Goal: Task Accomplishment & Management: Manage account settings

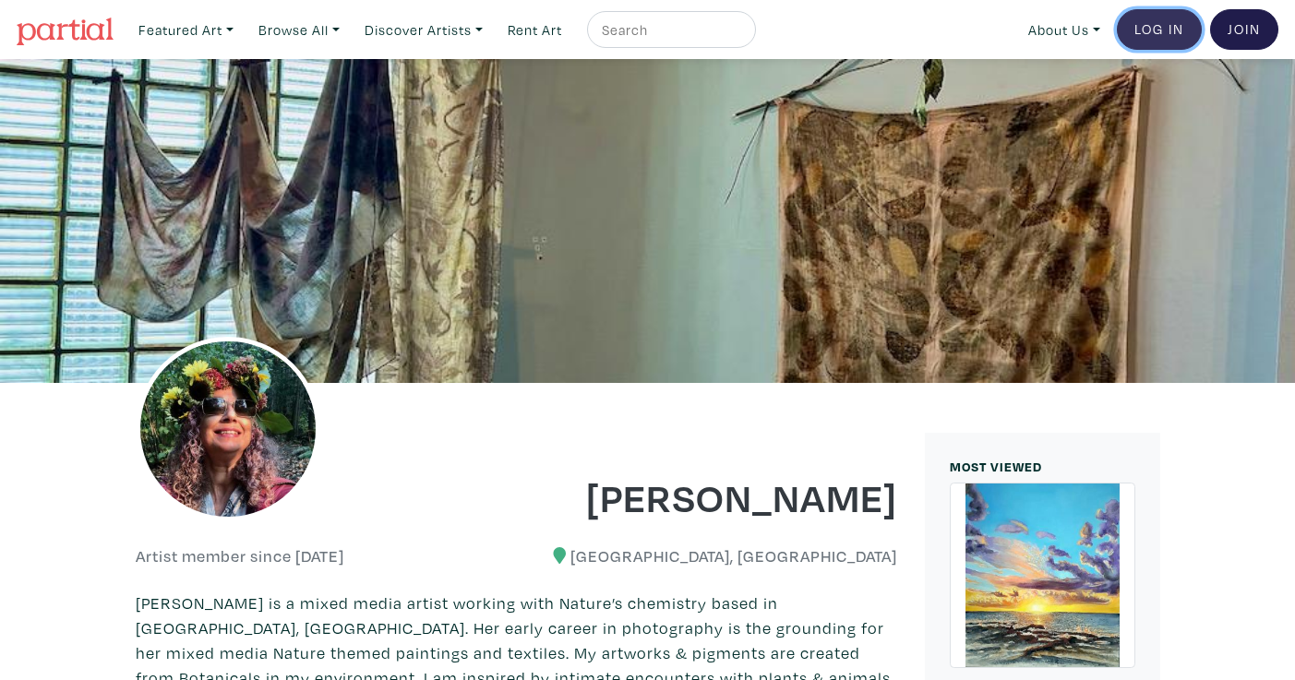
click at [1170, 25] on link "Log In" at bounding box center [1159, 29] width 85 height 41
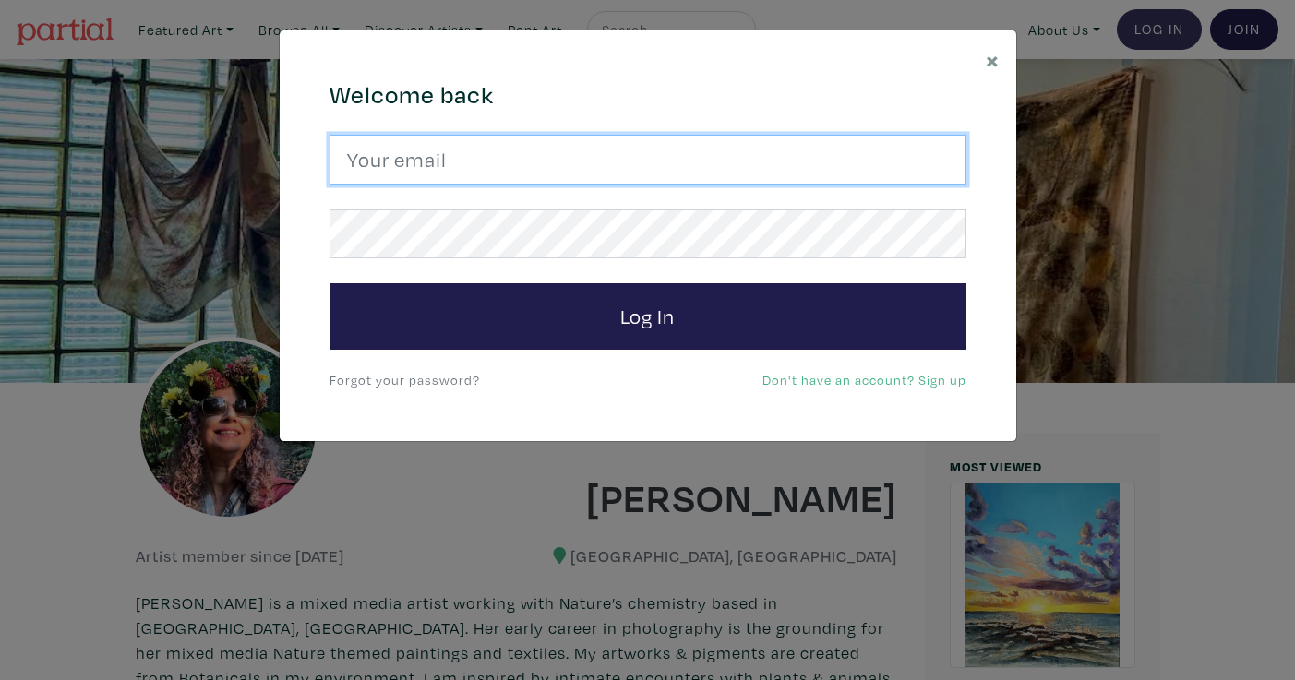
type input "rosewarrior64@gmail.com"
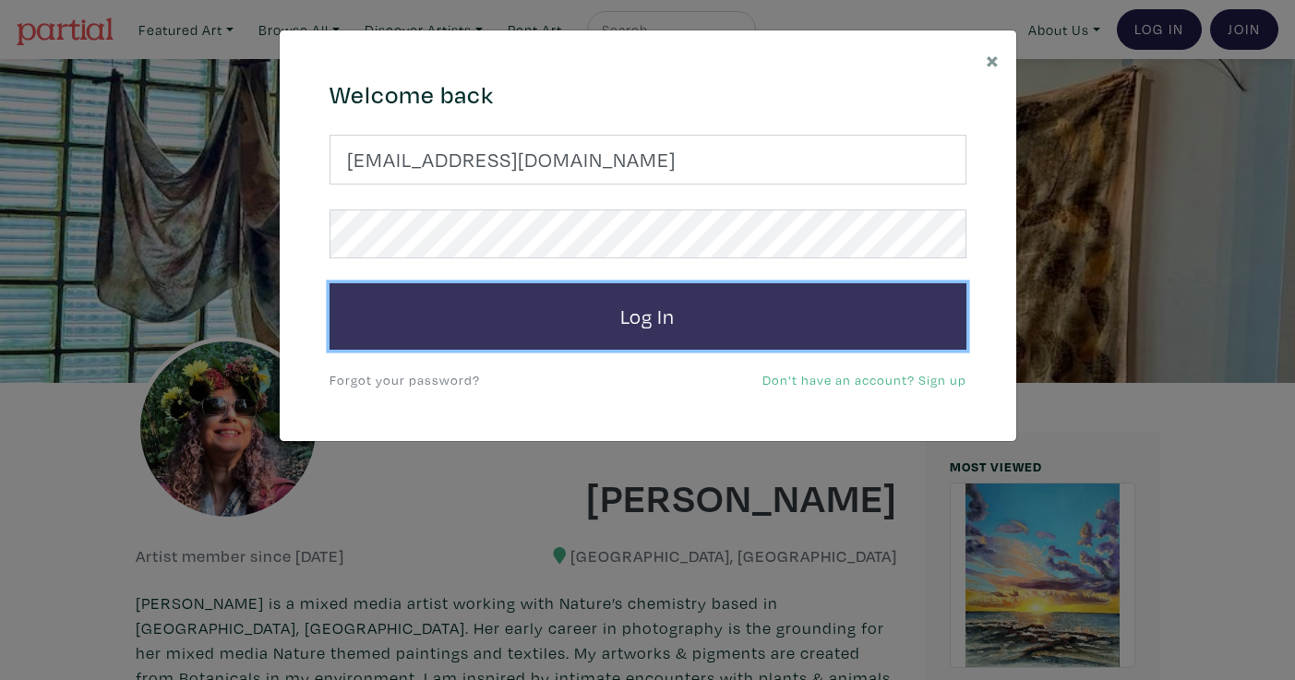
click at [730, 301] on button "Log In" at bounding box center [648, 316] width 637 height 66
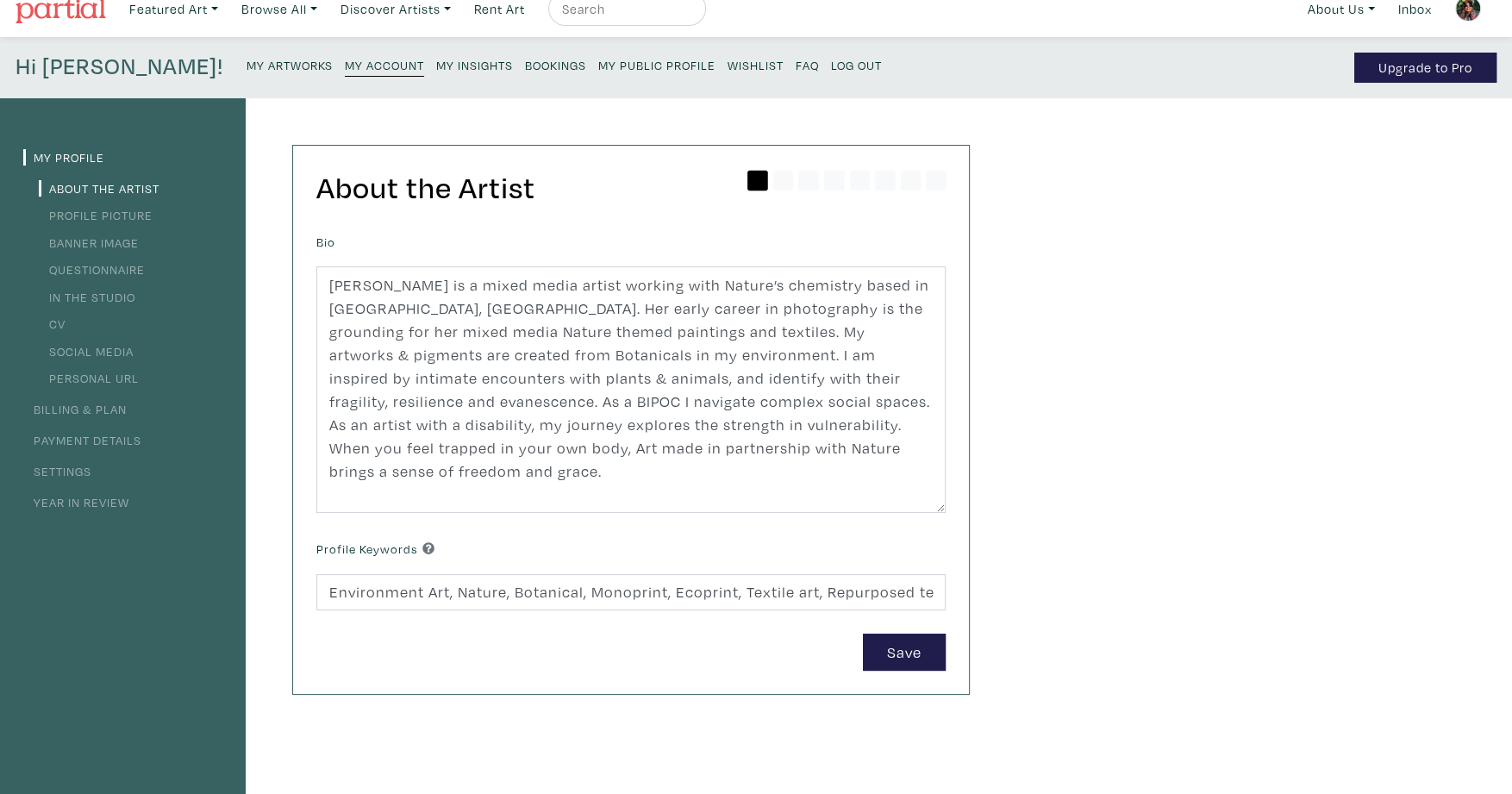
scroll to position [10, 0]
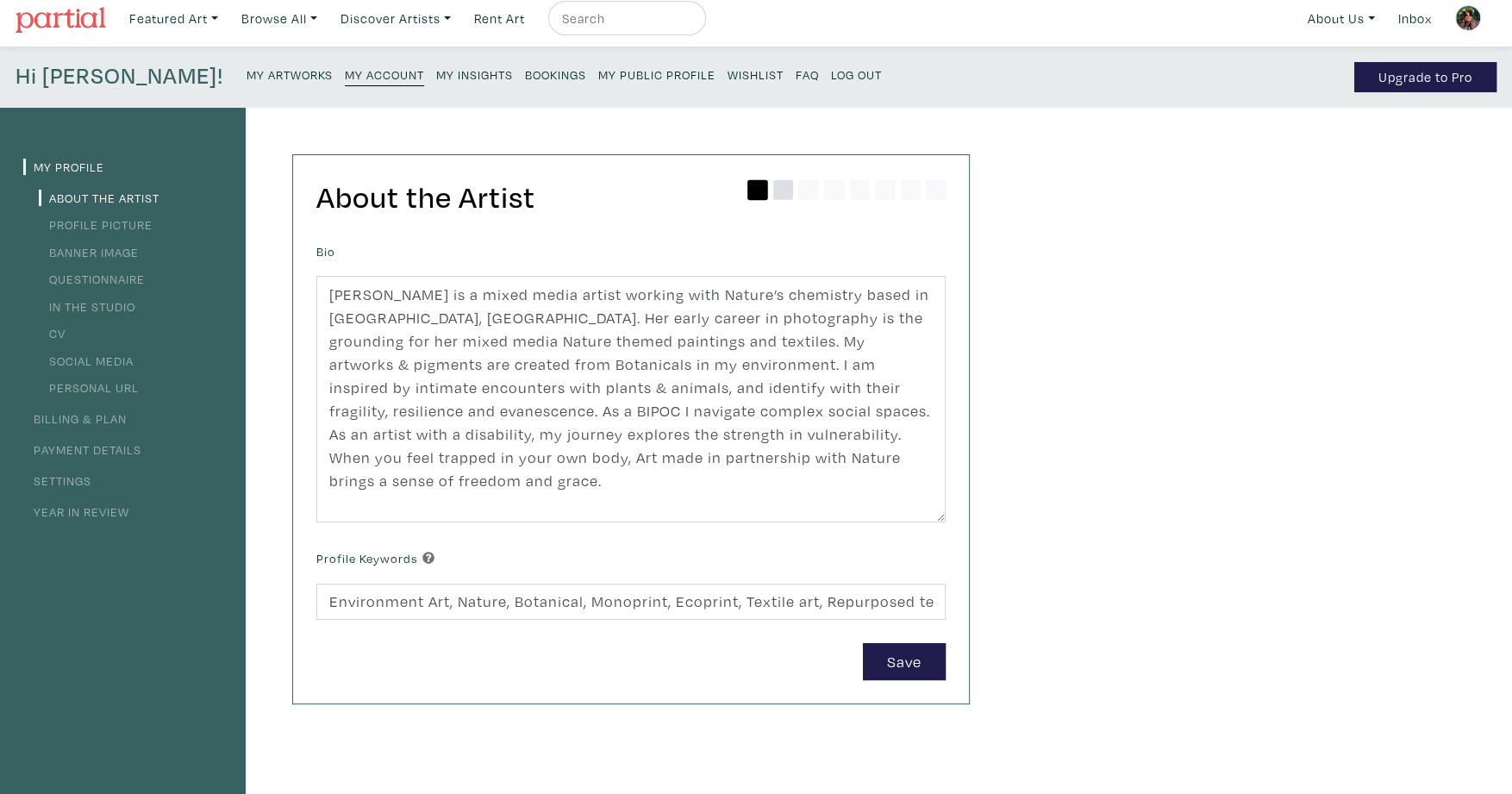
click at [780, 191] on icon at bounding box center [784, 191] width 21 height 21
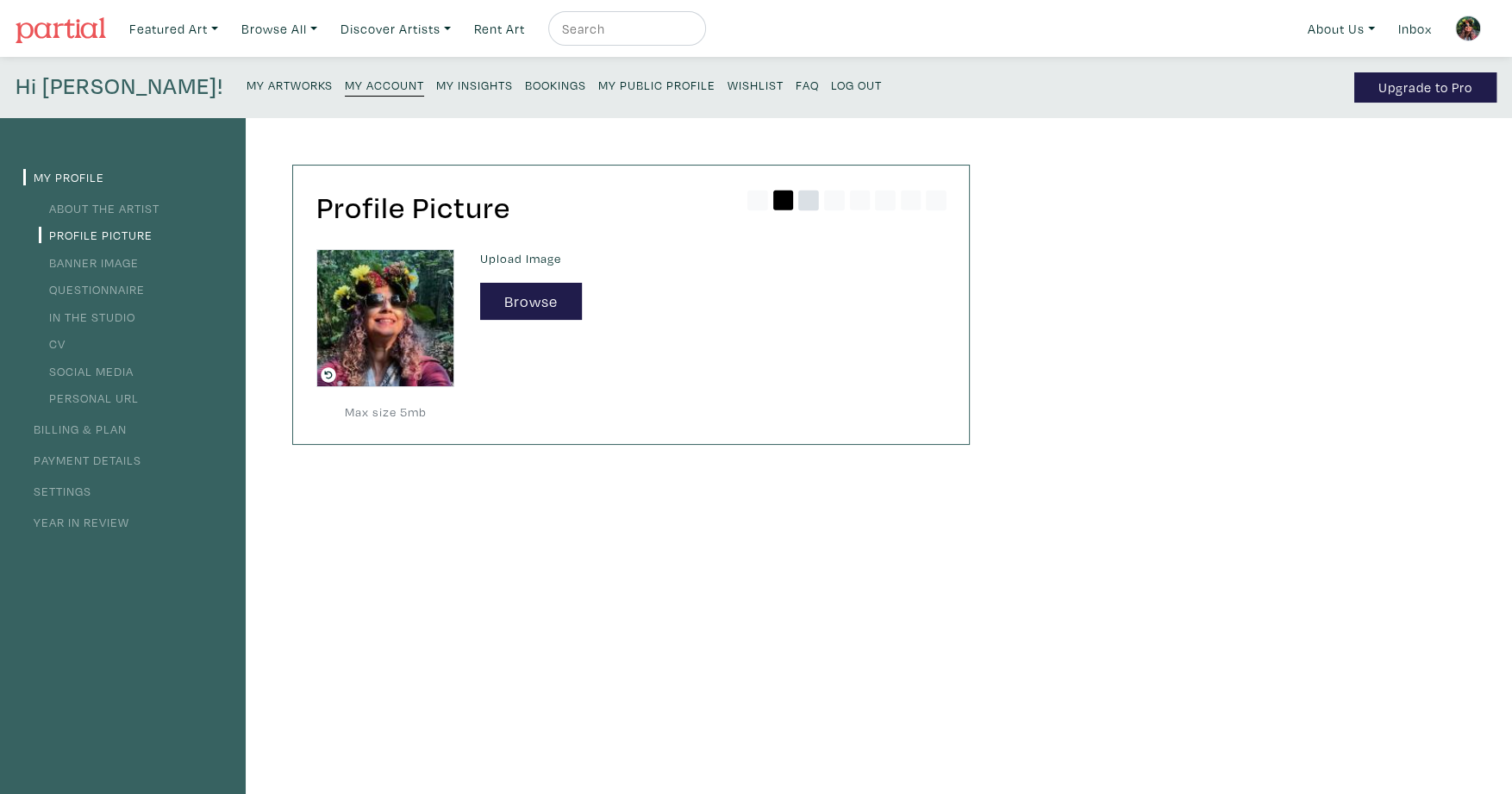
click at [808, 198] on icon at bounding box center [809, 201] width 21 height 21
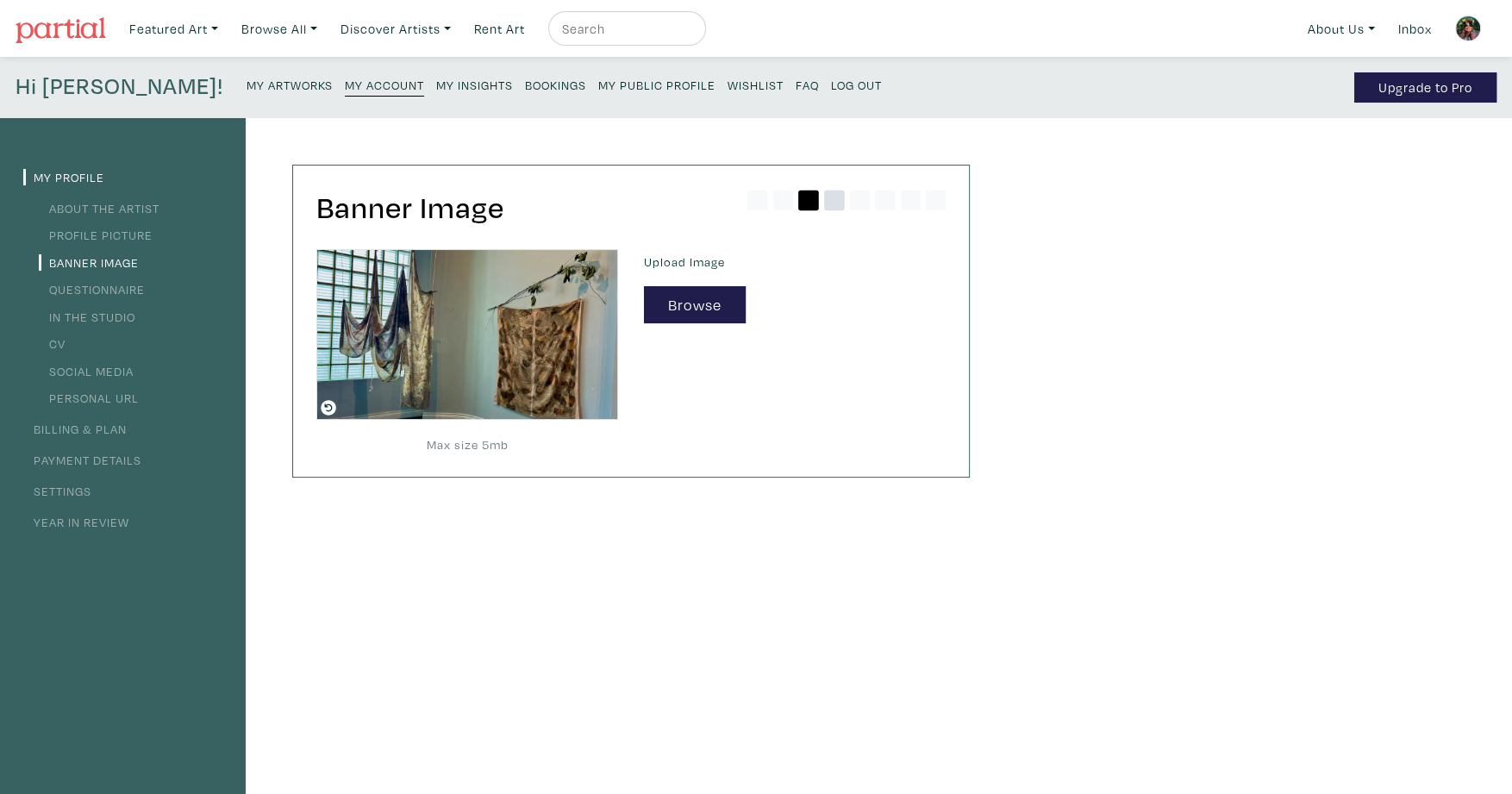
click at [834, 207] on icon at bounding box center [835, 201] width 21 height 21
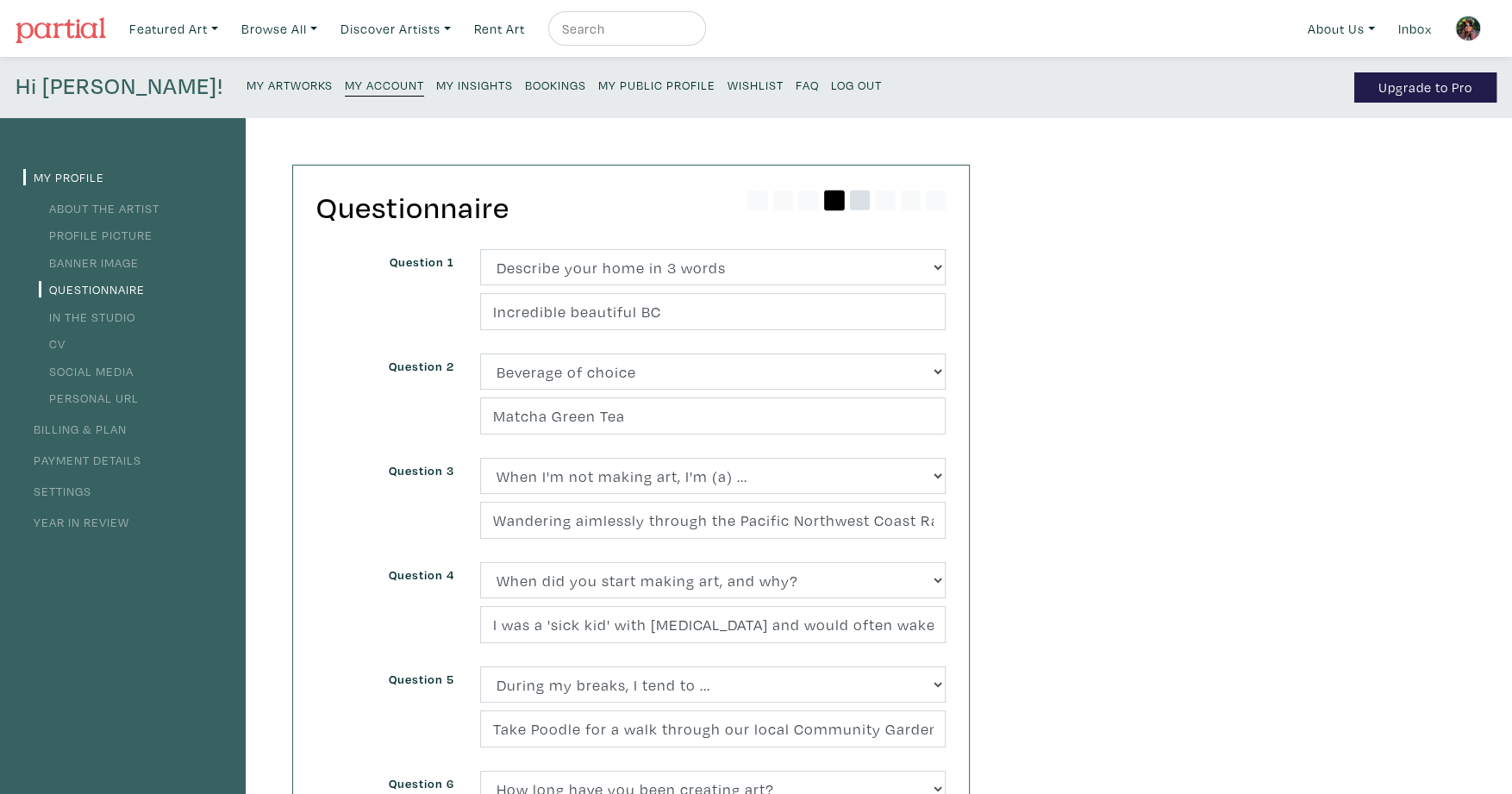
click at [861, 205] on icon at bounding box center [860, 201] width 21 height 21
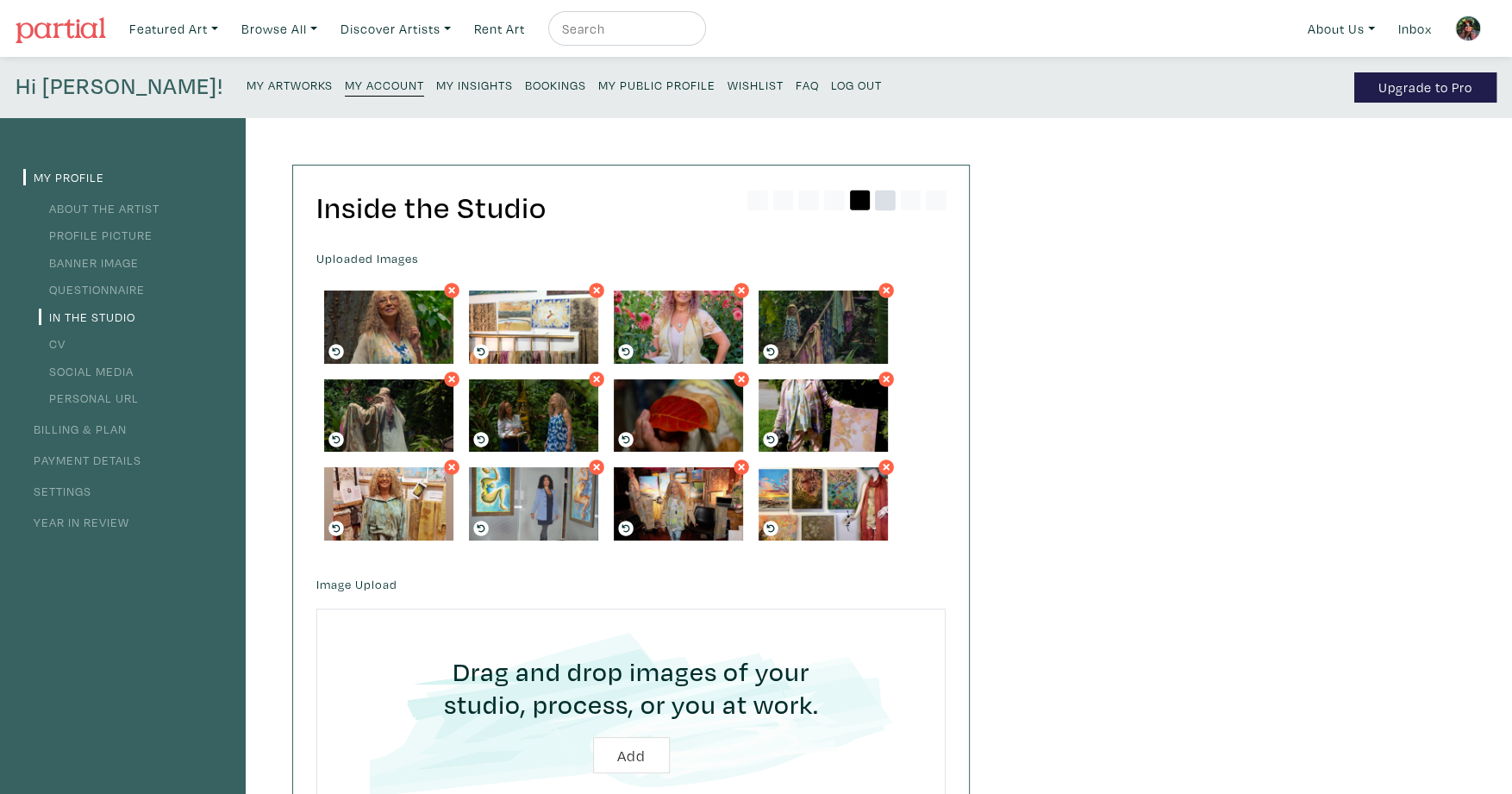
click at [883, 207] on icon at bounding box center [885, 201] width 21 height 21
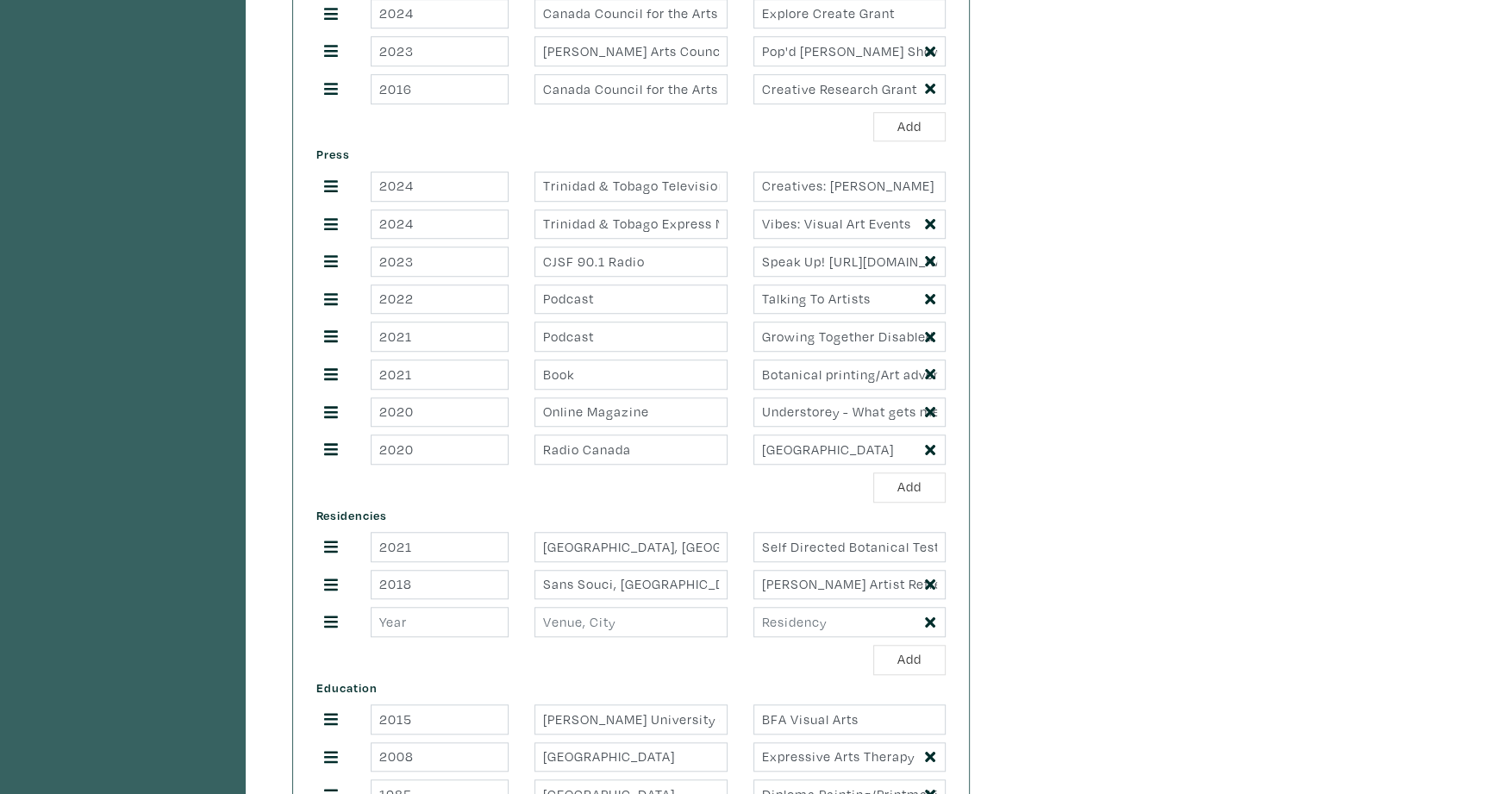
scroll to position [1126, 0]
click at [867, 357] on input "Botanical printing/Art adventures with plant pigments by Wendy Feldberg" at bounding box center [850, 372] width 192 height 30
drag, startPoint x: 867, startPoint y: 353, endPoint x: 940, endPoint y: 352, distance: 73.0
click at [940, 357] on input "Botanical printing/Art adventures with plant pigments by Wendy Feldberg" at bounding box center [850, 372] width 192 height 30
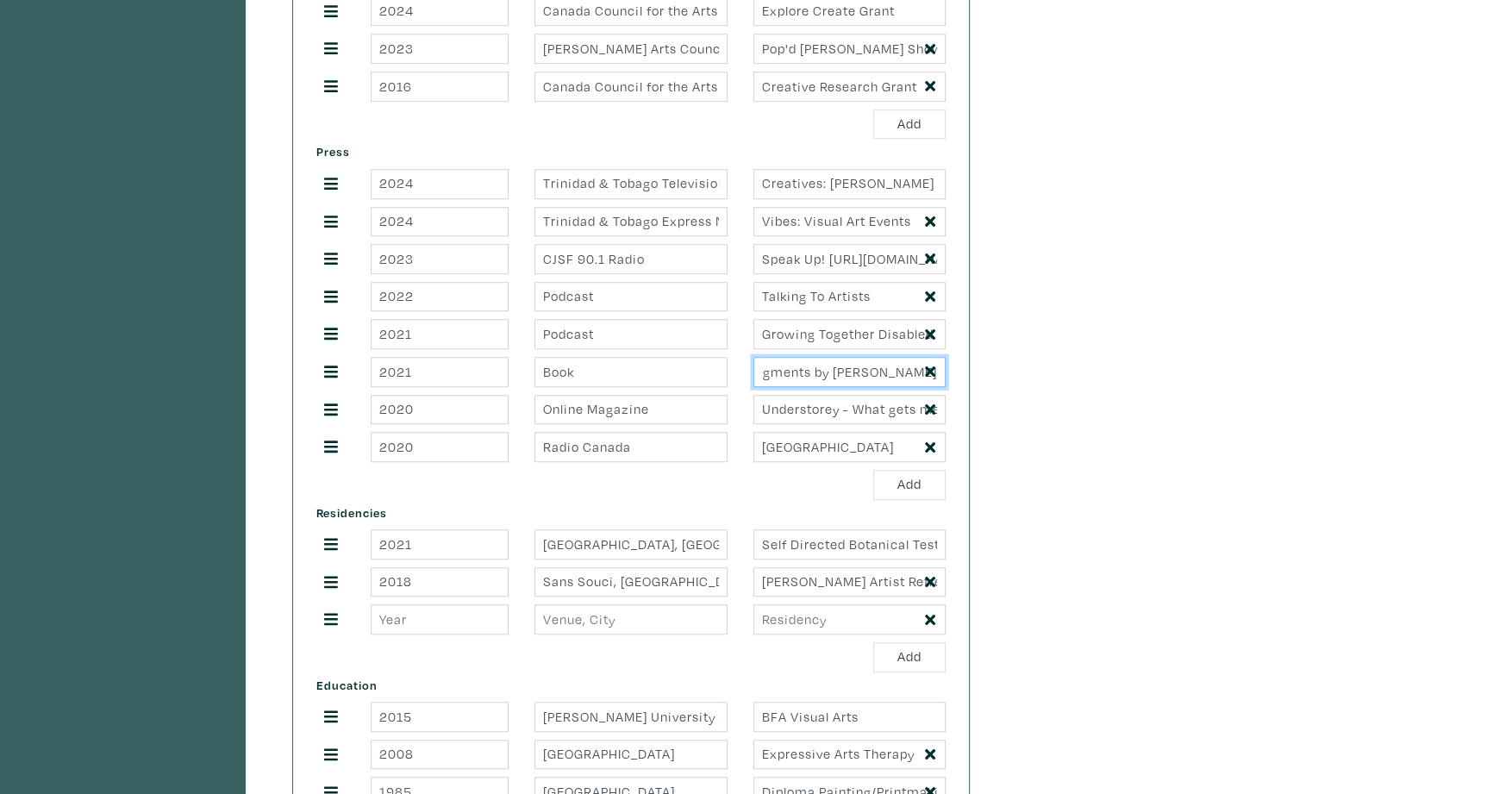
click at [855, 362] on input "Botanical printing/Art adventures with plant pigments by Wendy Feldberg" at bounding box center [850, 372] width 192 height 30
drag, startPoint x: 843, startPoint y: 354, endPoint x: 900, endPoint y: 347, distance: 57.4
click at [900, 357] on input "Botanical printing/Art adventures with plant pigments by Wendy Feldberg" at bounding box center [850, 372] width 192 height 30
